Goal: Task Accomplishment & Management: Complete application form

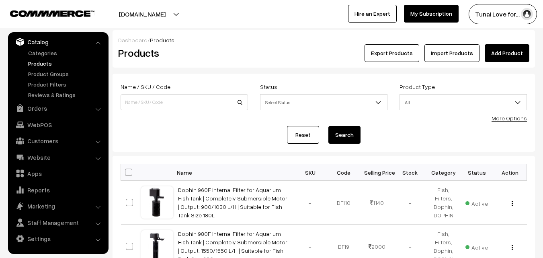
click at [507, 53] on link "Add Product" at bounding box center [507, 53] width 45 height 18
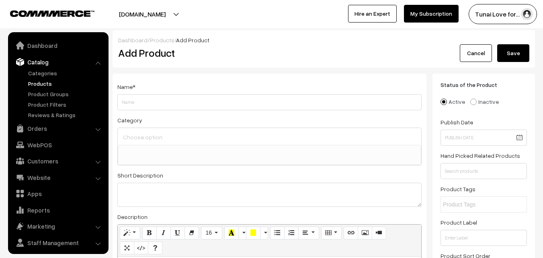
select select
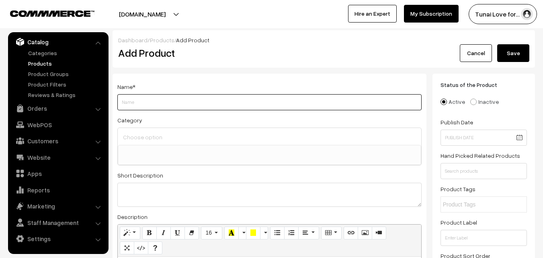
paste input "Dophin TT 360 Adult Turtle Tank | High Fence to Avoid Escaping | Basking Platfo…"
drag, startPoint x: 122, startPoint y: 104, endPoint x: 138, endPoint y: 101, distance: 16.3
click at [138, 101] on input "Dophin TT 360 Adult Turtle Tank | High Fence to Avoid Escaping | Basking Platfo…" at bounding box center [269, 102] width 304 height 16
click at [144, 101] on input "Dophin TT 360 Adult Turtle Tank | High Fence to Avoid Escaping | Basking Platfo…" at bounding box center [269, 102] width 304 height 16
type input "Dophin TT 360 Adult Turtle Tank | High Fence to Avoid Escaping | Basking Platfo…"
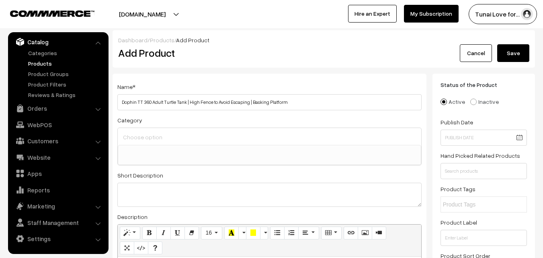
click at [156, 135] on input at bounding box center [269, 137] width 297 height 12
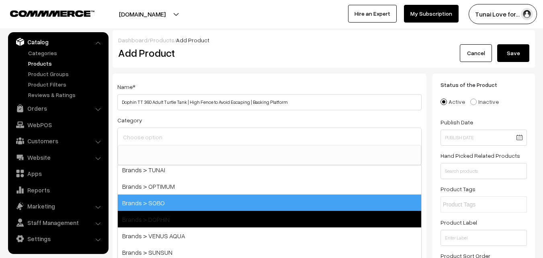
scroll to position [40, 0]
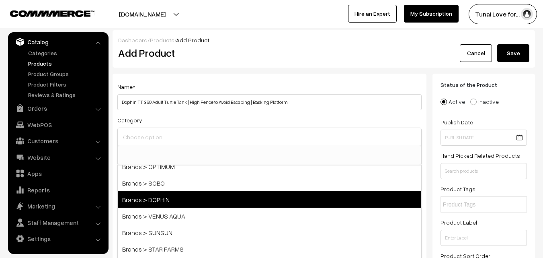
click at [190, 201] on span "Brands > DOPHIN" at bounding box center [269, 199] width 303 height 16
select select "38"
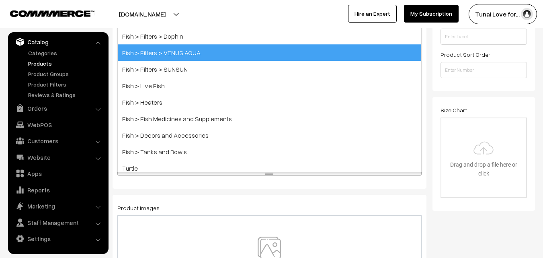
scroll to position [241, 0]
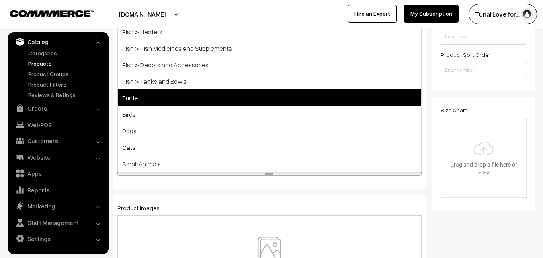
click at [158, 96] on span "Turtle" at bounding box center [269, 97] width 303 height 16
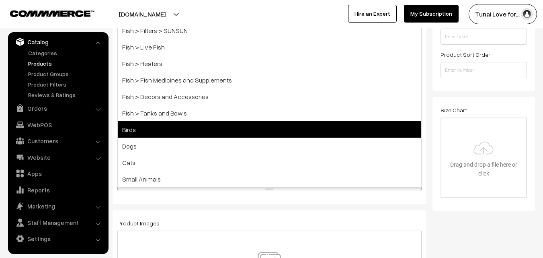
scroll to position [233, 0]
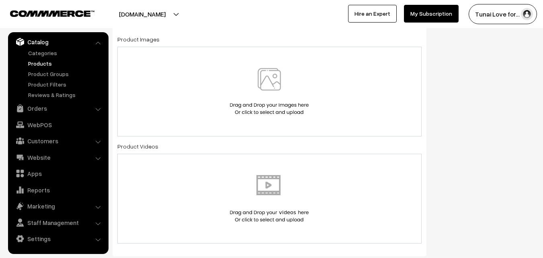
scroll to position [394, 0]
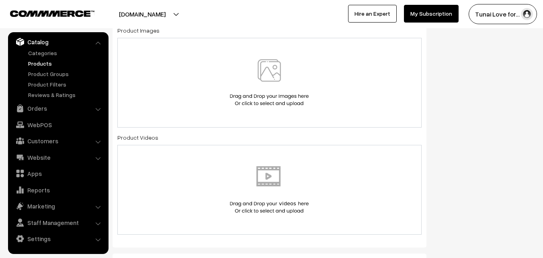
click at [277, 69] on img at bounding box center [269, 82] width 83 height 47
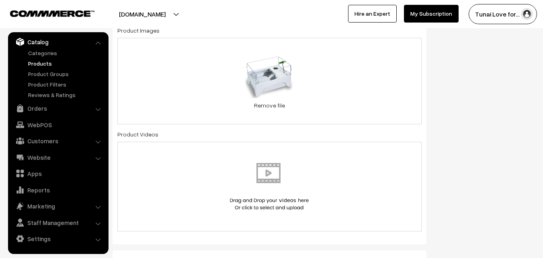
click at [365, 80] on div "61.5 KB 51odfXQCbEL._SL1500_.jpg Check Error Remove file" at bounding box center [269, 81] width 304 height 86
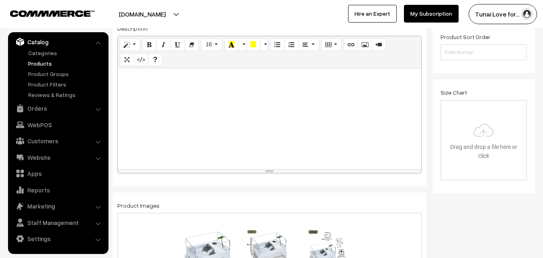
scroll to position [233, 0]
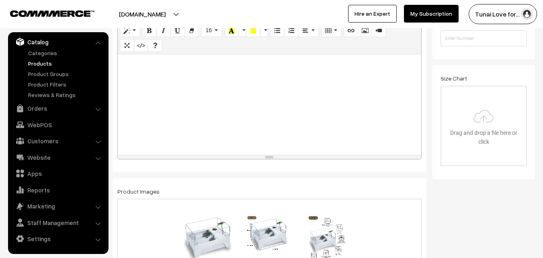
click at [334, 90] on div at bounding box center [269, 104] width 303 height 100
click at [186, 96] on div at bounding box center [269, 104] width 303 height 100
paste div
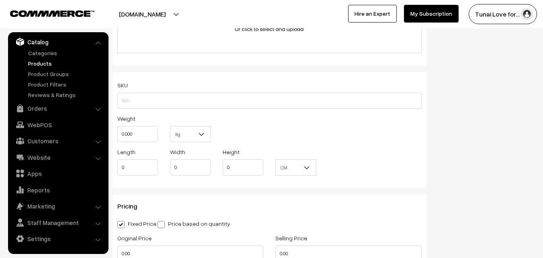
scroll to position [675, 0]
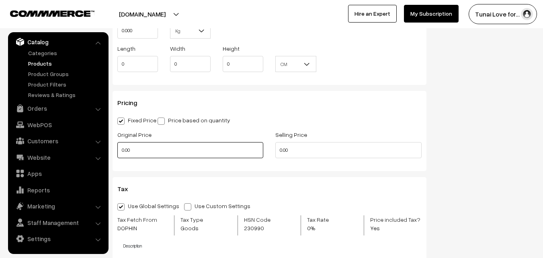
click at [115, 148] on div "Original Price 0.00" at bounding box center [190, 145] width 158 height 33
type input "3240"
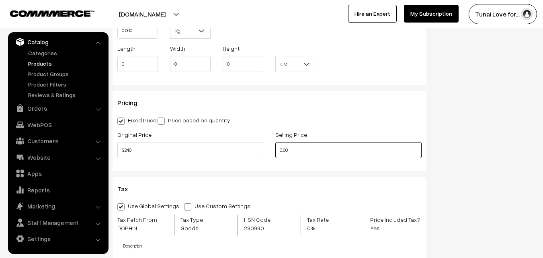
drag, startPoint x: 295, startPoint y: 151, endPoint x: 279, endPoint y: 152, distance: 16.5
click at [279, 152] on input "0.00" at bounding box center [348, 150] width 146 height 16
type input "2160"
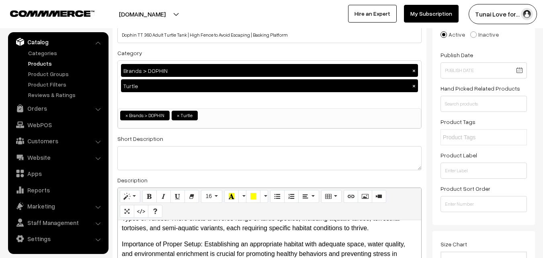
scroll to position [0, 0]
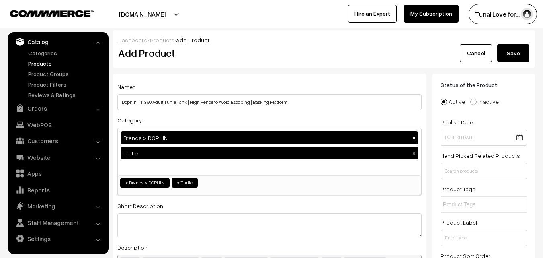
click at [515, 51] on button "Save" at bounding box center [513, 53] width 32 height 18
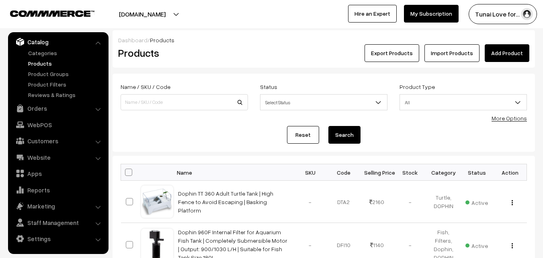
click at [507, 50] on link "Add Product" at bounding box center [507, 53] width 45 height 18
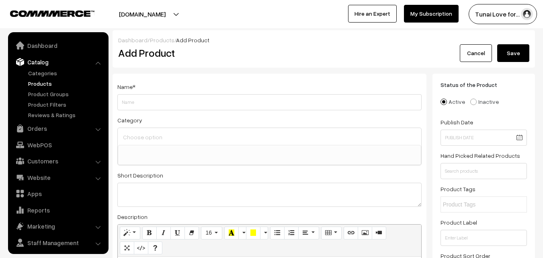
select select
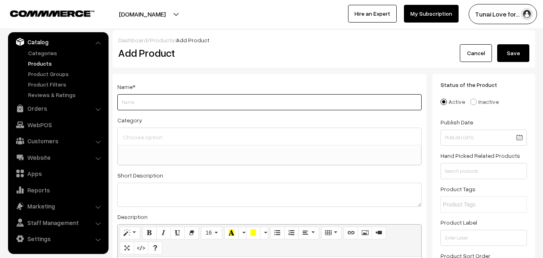
paste input "Dophin BT 120 Mini Aquarium Fish Tank | Complete Filtration | Compact and Elega…"
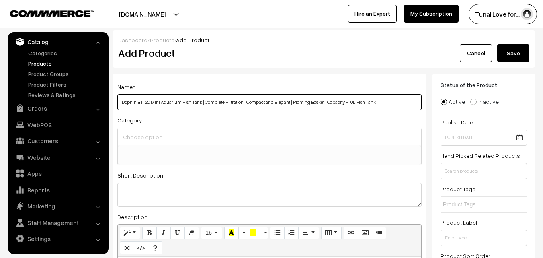
type input "Dophin BT 120 Mini Aquarium Fish Tank | Complete Filtration | Compact and Elega…"
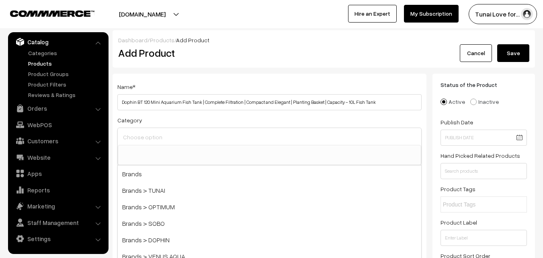
click at [174, 138] on input at bounding box center [269, 137] width 297 height 12
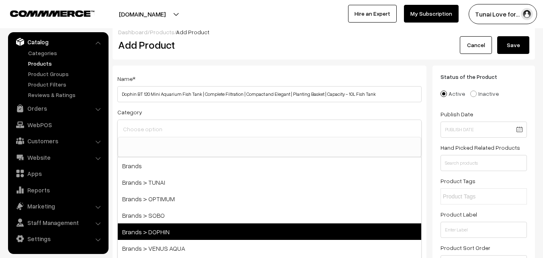
scroll to position [0, 0]
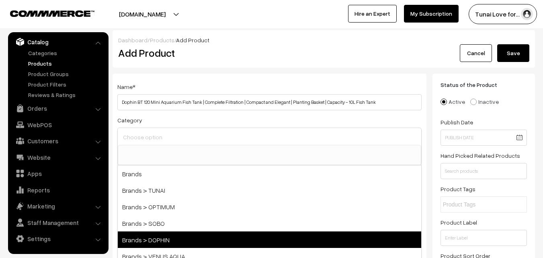
click at [180, 236] on span "Brands > DOPHIN" at bounding box center [269, 239] width 303 height 16
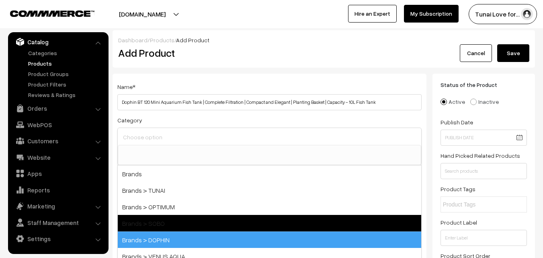
select select "38"
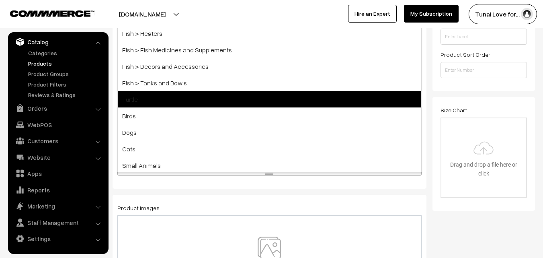
scroll to position [352, 0]
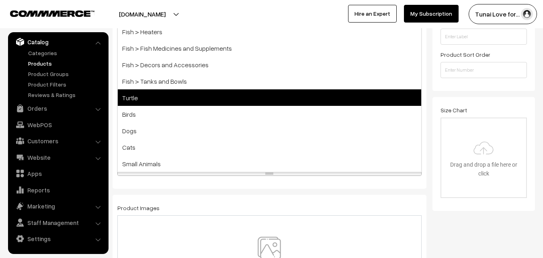
click at [162, 100] on span "Turtle" at bounding box center [269, 97] width 303 height 16
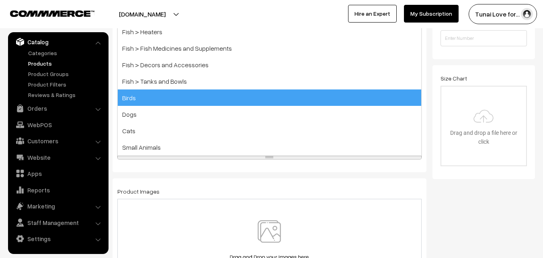
scroll to position [335, 0]
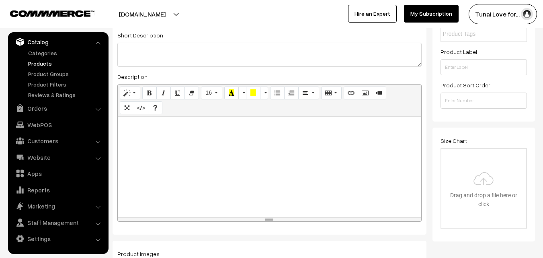
scroll to position [241, 0]
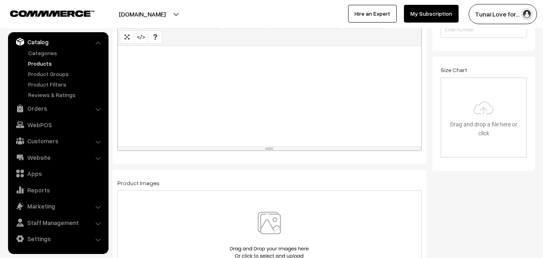
click at [348, 94] on div at bounding box center [269, 96] width 303 height 100
click at [174, 72] on div at bounding box center [269, 96] width 303 height 100
paste div
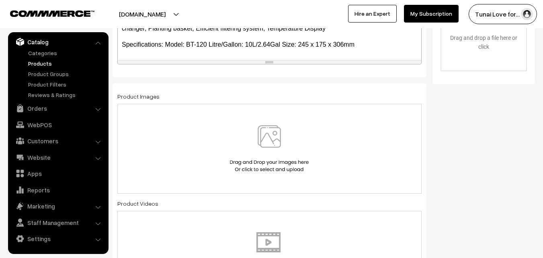
scroll to position [362, 0]
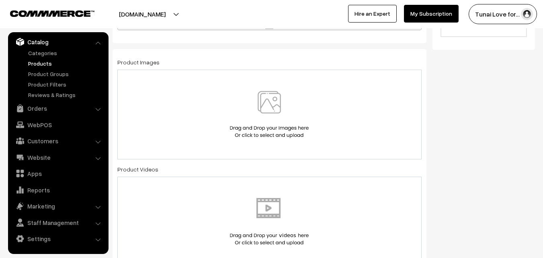
click at [275, 113] on img at bounding box center [269, 114] width 83 height 47
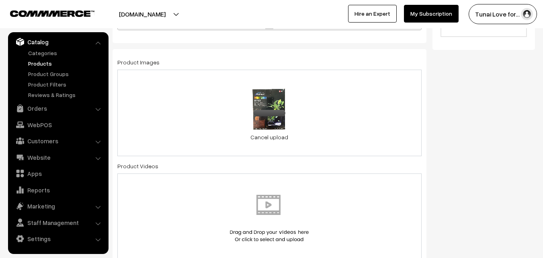
click at [357, 93] on div "0.1 MB 71gUHzo-NEL._SL1500_.jpg Check Error Cancel upload" at bounding box center [269, 113] width 304 height 86
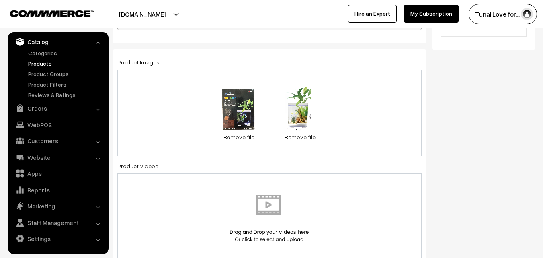
click at [372, 99] on div "0.1 MB 71gUHzo-NEL._SL1500_.jpg Check Error Remove file 72.2 KB 61oplLc2+tL._SL…" at bounding box center [269, 113] width 304 height 86
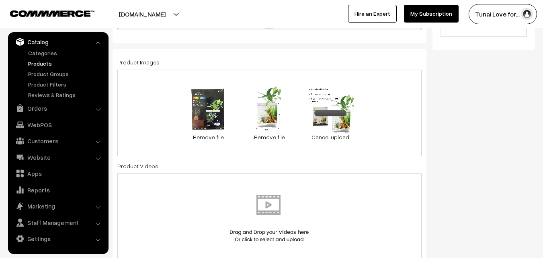
click at [372, 111] on div "0.1 MB 71gUHzo-NEL._SL1500_.jpg Check Error Remove file 72.2 KB 61oplLc2+tL._SL…" at bounding box center [269, 113] width 304 height 86
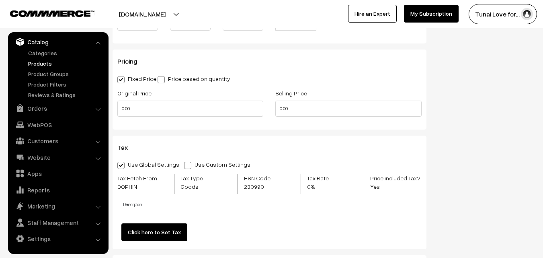
scroll to position [724, 0]
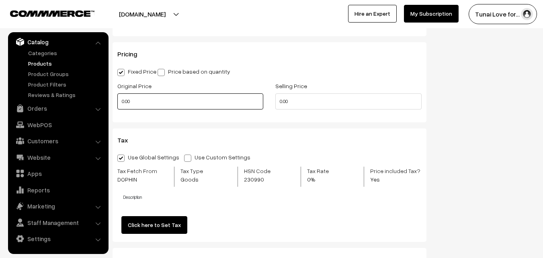
drag, startPoint x: 134, startPoint y: 103, endPoint x: 110, endPoint y: 108, distance: 24.6
click at [114, 108] on div "Original Price 0.00" at bounding box center [190, 97] width 158 height 33
type input "5460"
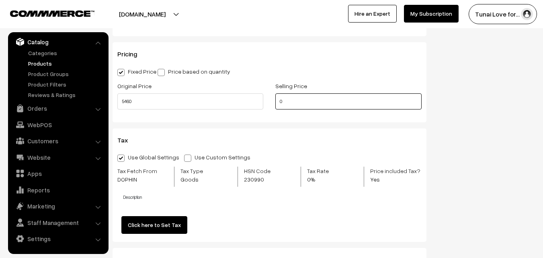
click at [269, 96] on div "Selling Price 0" at bounding box center [348, 97] width 158 height 33
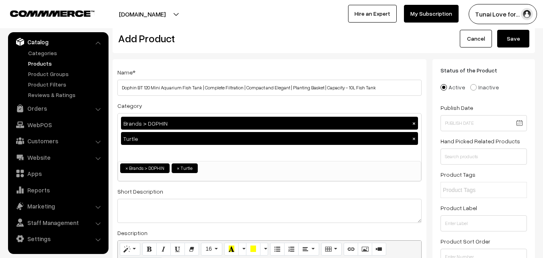
scroll to position [0, 0]
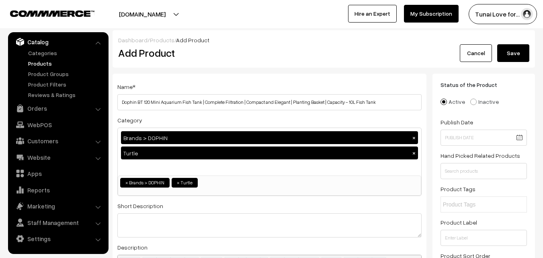
type input "3640"
click at [518, 49] on button "Save" at bounding box center [513, 53] width 32 height 18
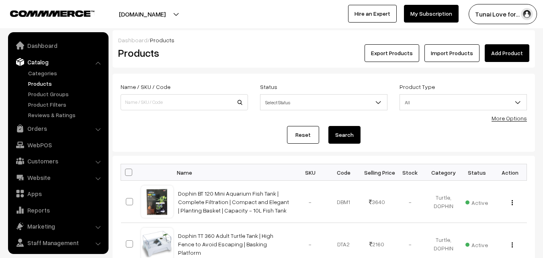
scroll to position [20, 0]
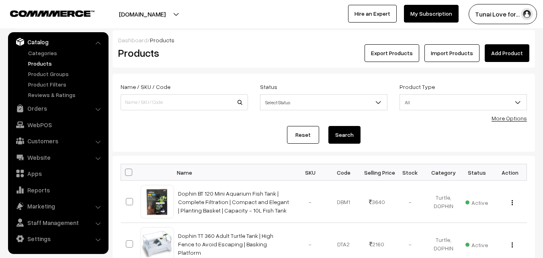
click at [512, 48] on link "Add Product" at bounding box center [507, 53] width 45 height 18
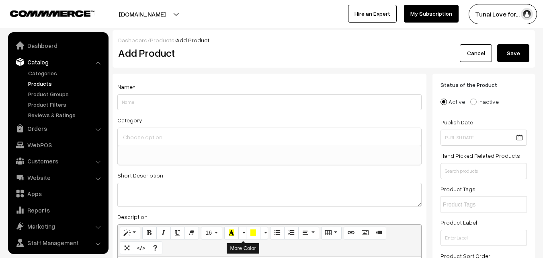
select select
